Goal: Task Accomplishment & Management: Use online tool/utility

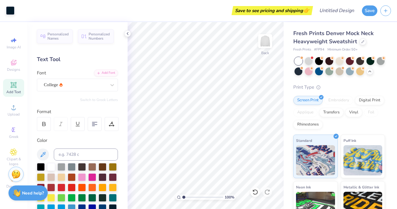
scroll to position [50, 0]
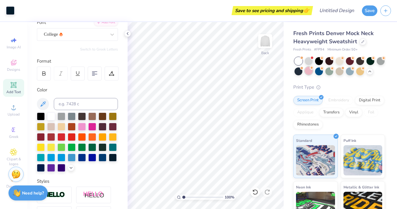
click at [306, 72] on div at bounding box center [309, 71] width 8 height 8
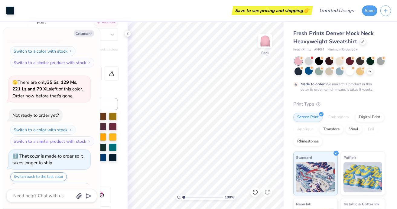
scroll to position [1042, 0]
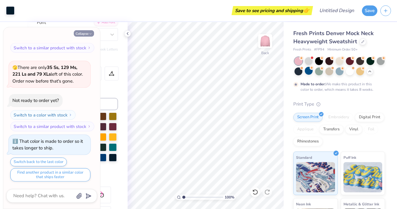
click at [86, 34] on button "Collapse" at bounding box center [84, 33] width 20 height 6
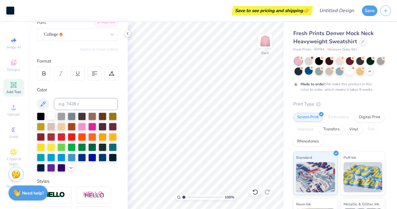
click at [51, 113] on div at bounding box center [51, 116] width 8 height 8
click at [372, 72] on div at bounding box center [369, 70] width 7 height 7
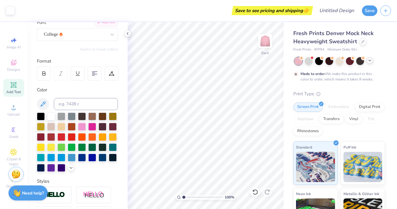
click at [368, 60] on icon at bounding box center [369, 60] width 5 height 5
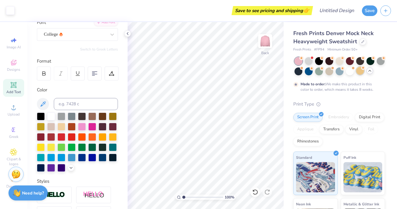
click at [360, 72] on div at bounding box center [360, 71] width 8 height 8
click at [79, 127] on div at bounding box center [82, 126] width 8 height 8
click at [51, 116] on div at bounding box center [51, 116] width 8 height 8
click at [339, 72] on div at bounding box center [339, 71] width 8 height 8
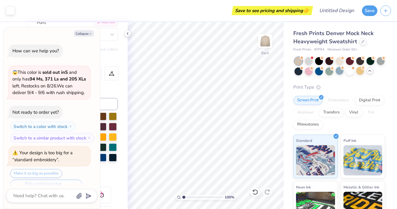
scroll to position [1150, 0]
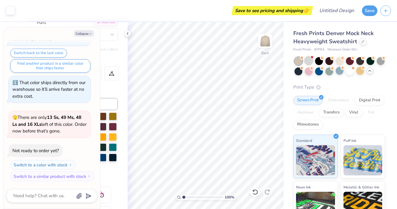
click at [308, 64] on div at bounding box center [309, 60] width 8 height 8
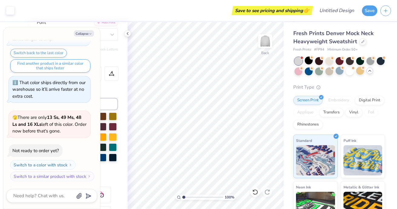
scroll to position [1236, 0]
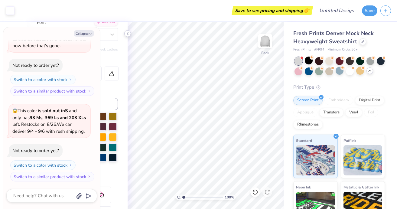
click at [128, 34] on icon at bounding box center [127, 33] width 5 height 5
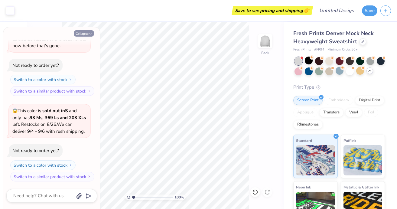
click at [82, 34] on button "Collapse" at bounding box center [84, 33] width 20 height 6
type textarea "x"
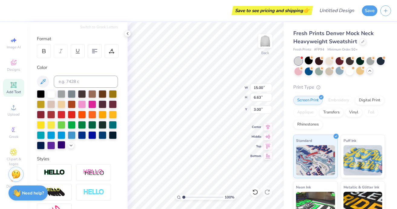
scroll to position [0, 0]
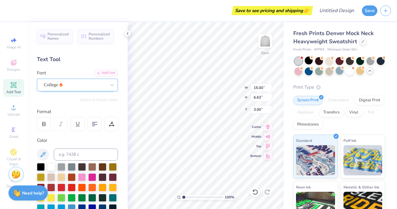
click at [69, 83] on div "College" at bounding box center [74, 84] width 63 height 9
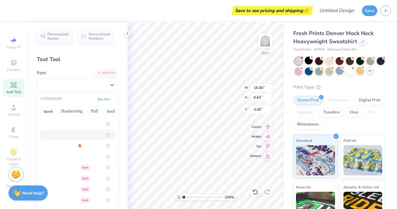
scroll to position [63, 0]
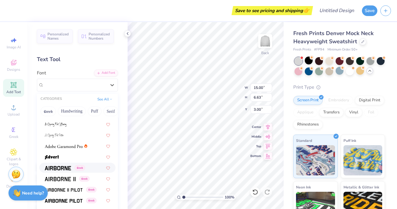
click at [69, 166] on img at bounding box center [58, 168] width 26 height 4
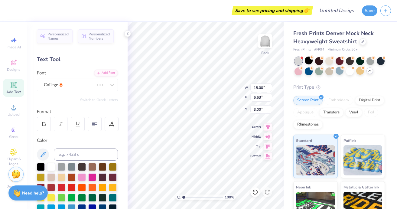
type input "16.27"
type input "7.01"
type input "2.81"
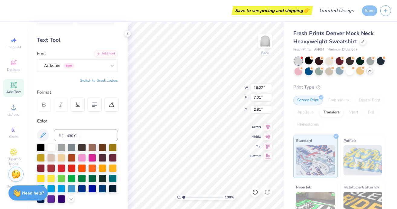
scroll to position [21, 0]
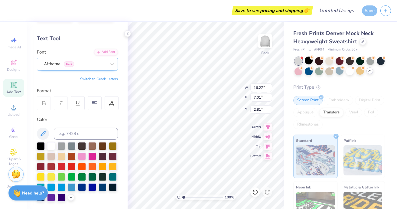
click at [61, 66] on div "Airborne Greek" at bounding box center [74, 63] width 63 height 9
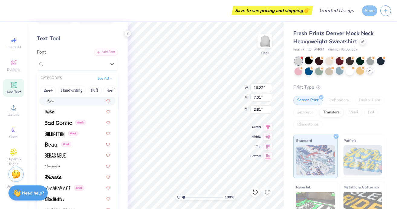
scroll to position [243, 0]
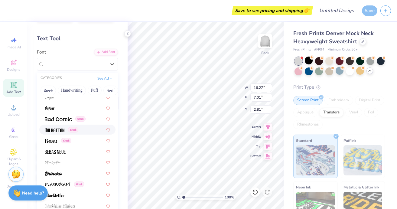
click at [63, 131] on img at bounding box center [55, 130] width 20 height 4
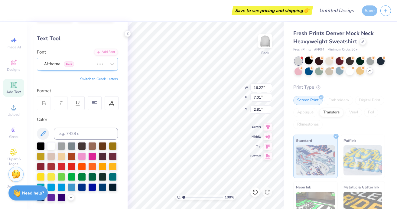
click at [60, 61] on div "Airborne Greek" at bounding box center [68, 63] width 51 height 9
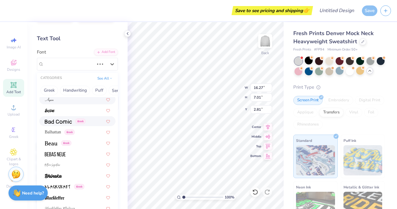
scroll to position [261, 0]
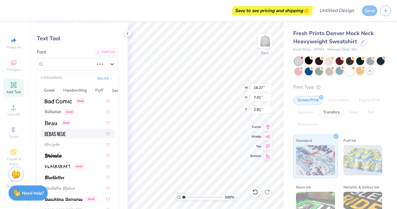
click at [53, 132] on img at bounding box center [55, 134] width 21 height 4
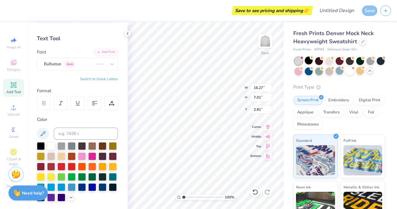
type input "11.28"
type input "6.40"
type input "3.12"
click at [50, 64] on div "Balhattan Greek" at bounding box center [68, 63] width 51 height 9
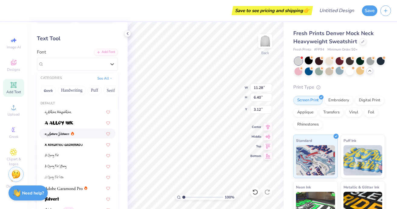
type input "10.36"
type input "5.64"
type input "3.49"
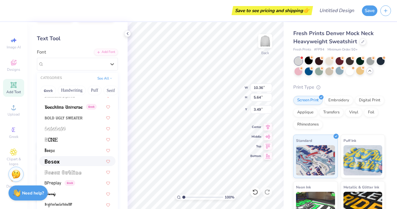
scroll to position [356, 0]
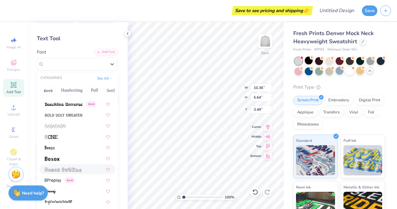
click at [61, 171] on img at bounding box center [63, 169] width 37 height 4
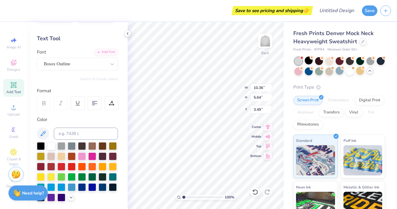
type input "13.45"
type input "5.61"
type input "3.51"
click at [68, 59] on div "Bosox Outline" at bounding box center [74, 63] width 63 height 9
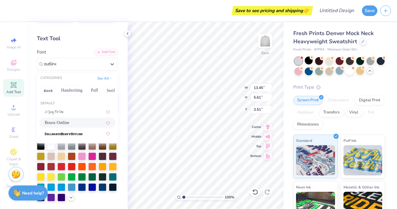
type input "outline"
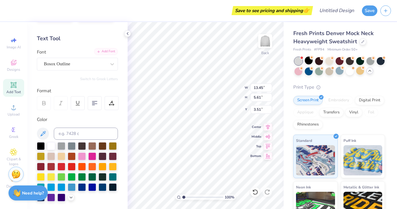
click at [114, 51] on div "Add Font" at bounding box center [106, 51] width 24 height 7
click at [78, 66] on div "Bosox Outline" at bounding box center [74, 63] width 63 height 9
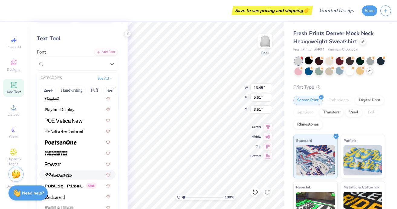
scroll to position [2599, 0]
